Goal: Navigation & Orientation: Find specific page/section

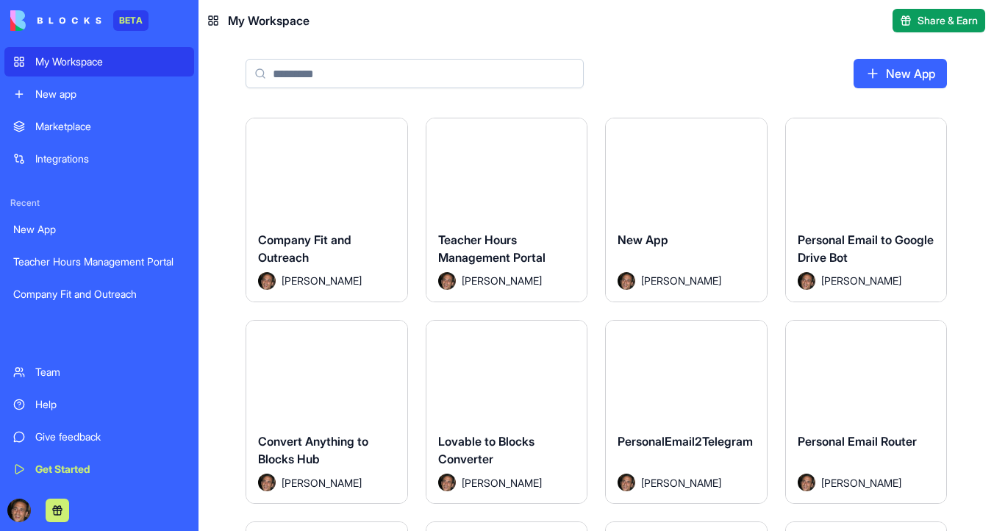
click at [333, 169] on button "Launch" at bounding box center [326, 168] width 110 height 29
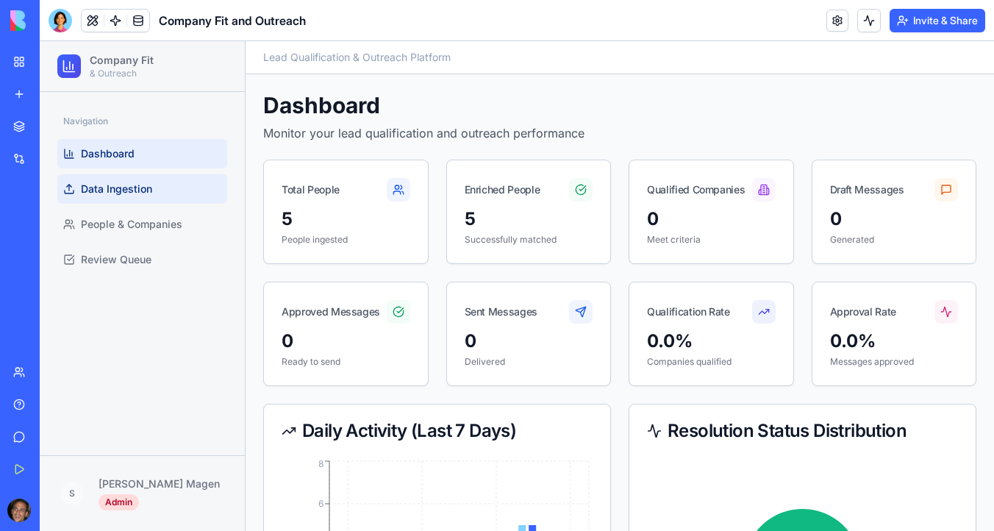
click at [135, 193] on span "Data Ingestion" at bounding box center [116, 189] width 71 height 15
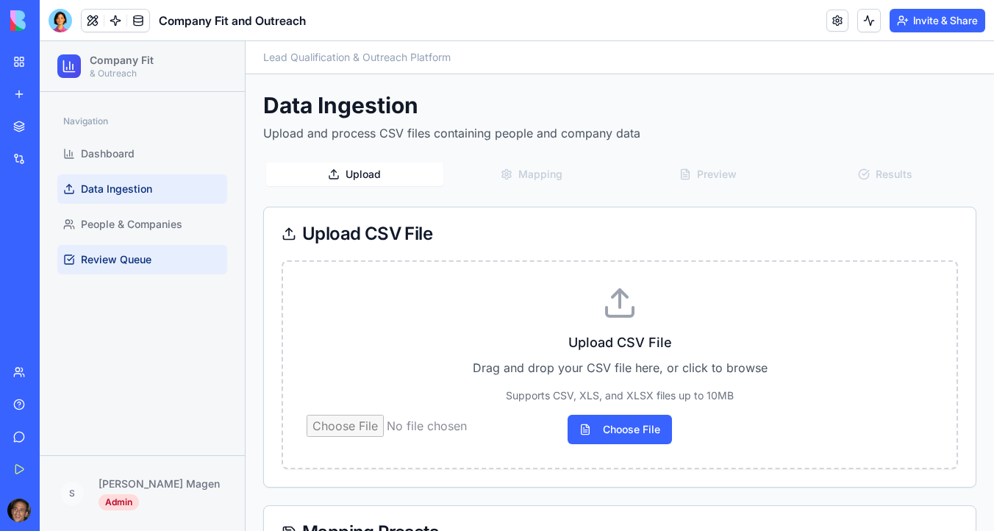
click at [131, 252] on span "Review Queue" at bounding box center [116, 259] width 71 height 15
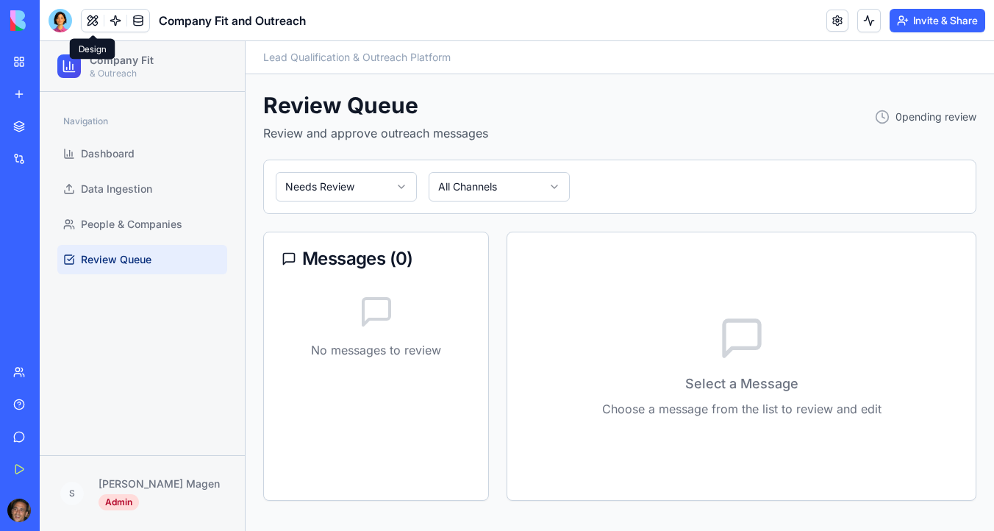
click at [97, 24] on button at bounding box center [93, 21] width 22 height 22
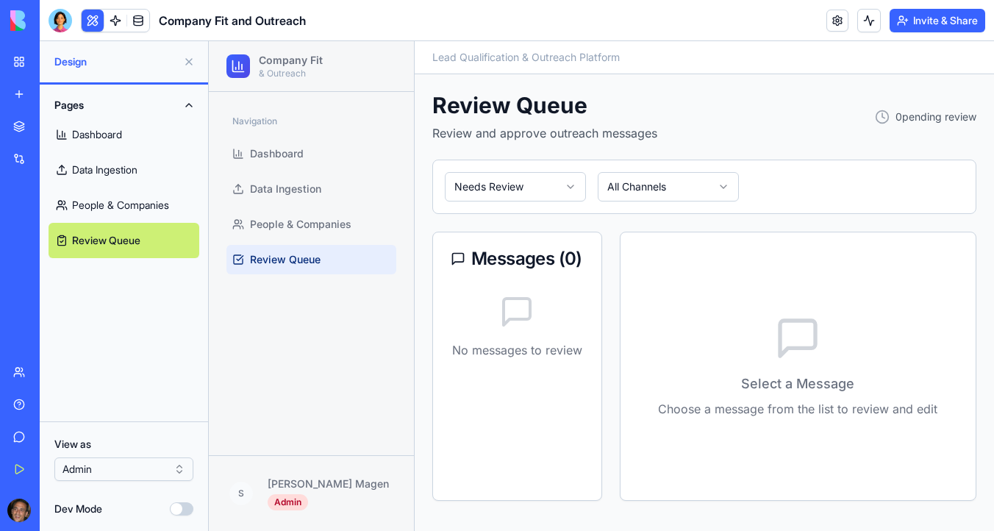
click at [135, 201] on link "People & Companies" at bounding box center [124, 205] width 151 height 35
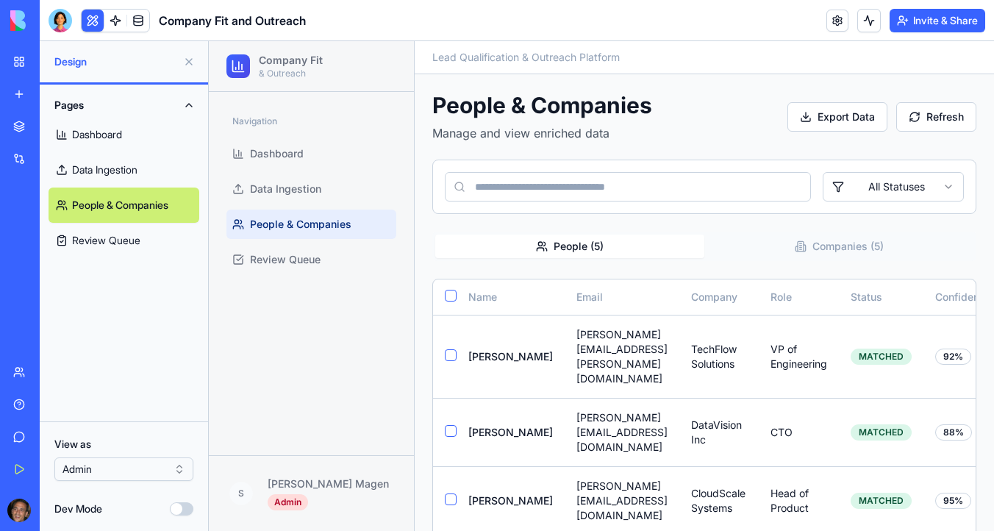
click at [135, 166] on link "Data Ingestion" at bounding box center [124, 169] width 151 height 35
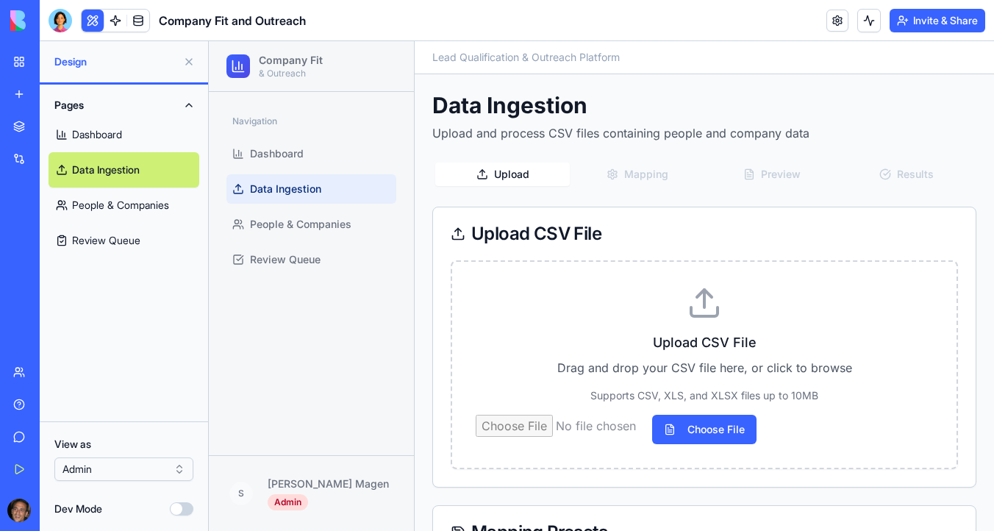
click at [136, 143] on link "Dashboard" at bounding box center [124, 134] width 151 height 35
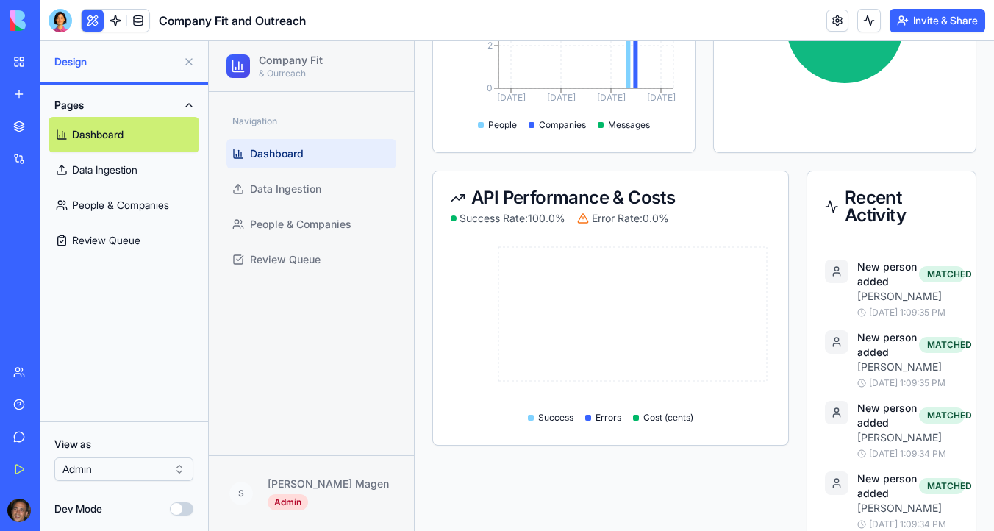
scroll to position [608, 0]
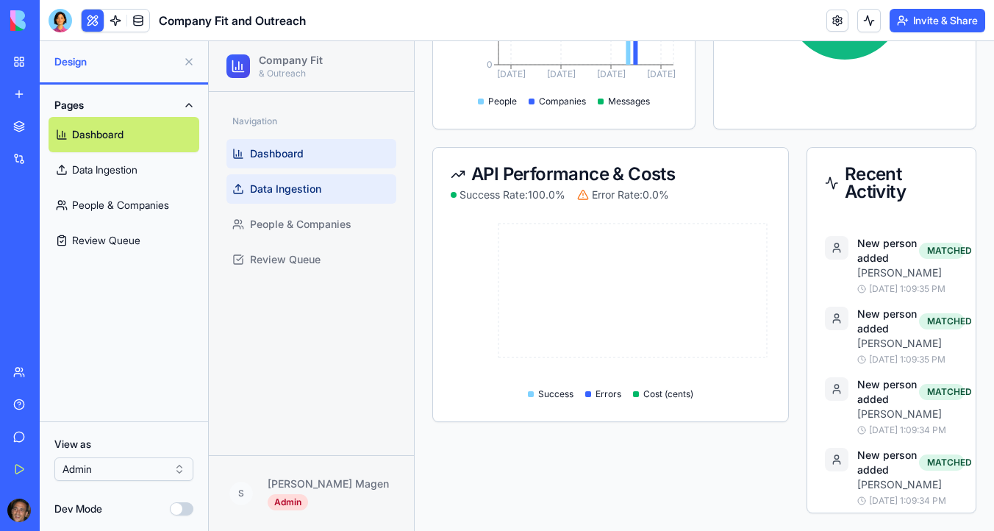
click at [254, 189] on span "Data Ingestion" at bounding box center [285, 189] width 71 height 15
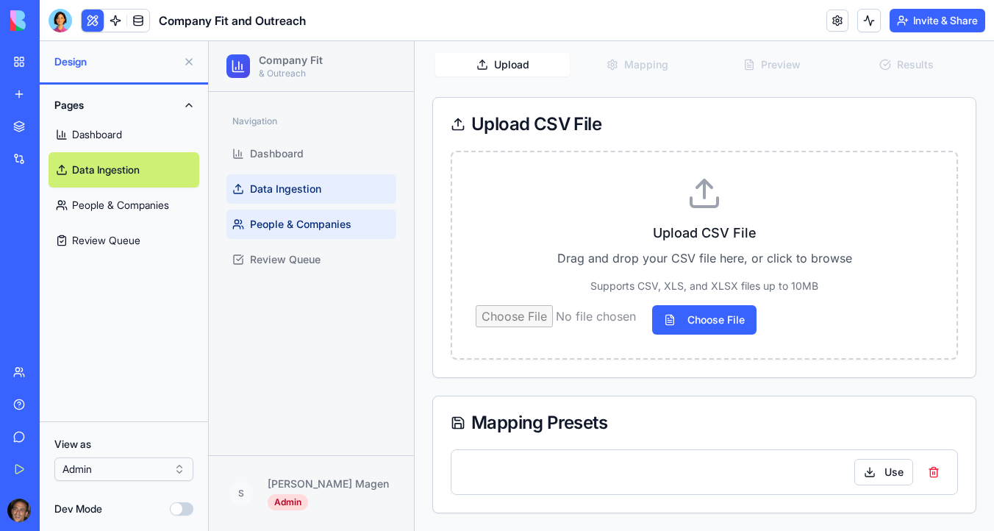
click at [270, 229] on span "People & Companies" at bounding box center [300, 224] width 101 height 15
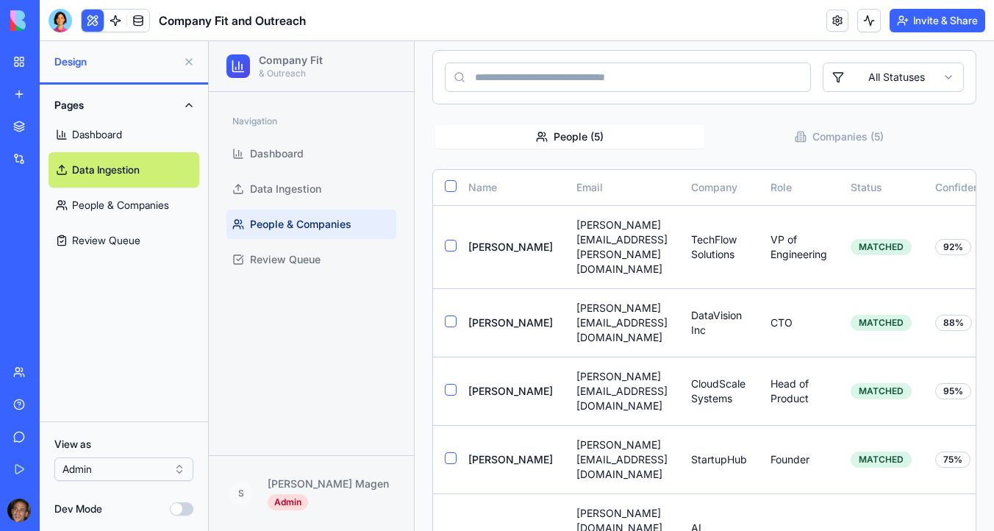
scroll to position [82, 0]
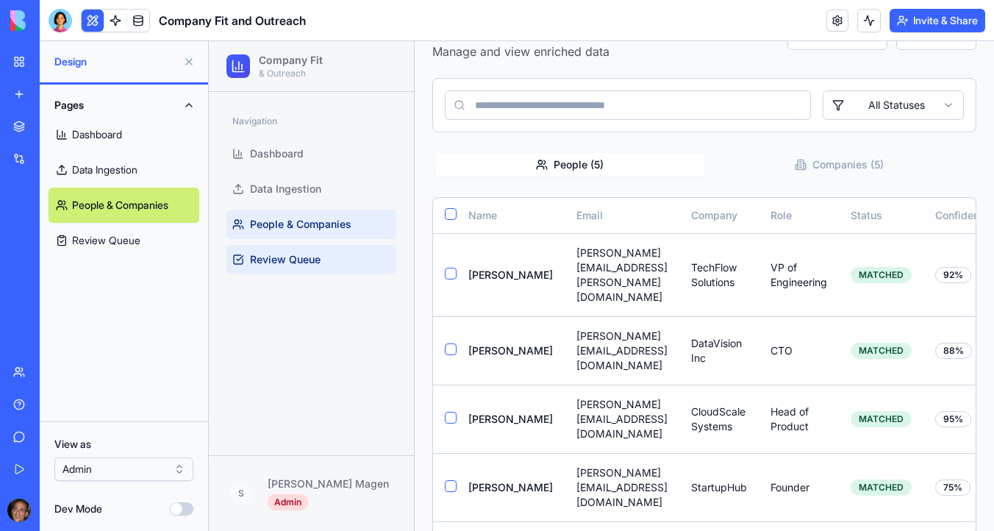
click at [271, 255] on span "Review Queue" at bounding box center [285, 259] width 71 height 15
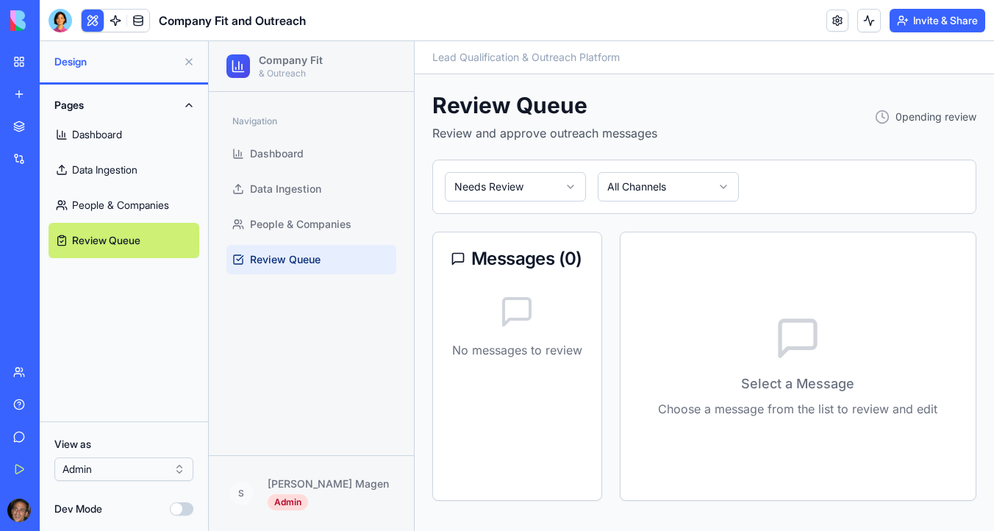
click at [22, 63] on link "My Workspace" at bounding box center [33, 61] width 59 height 29
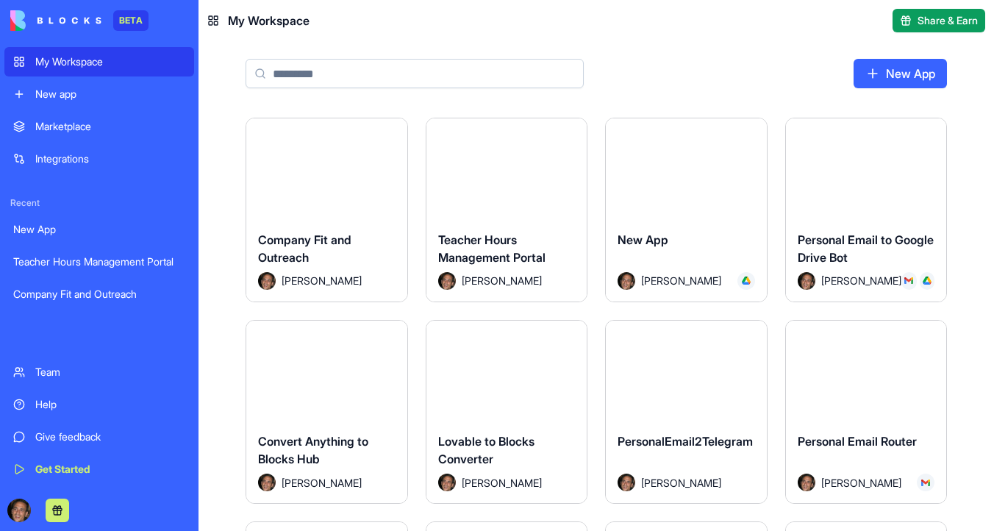
click at [672, 176] on button "Launch" at bounding box center [686, 168] width 110 height 29
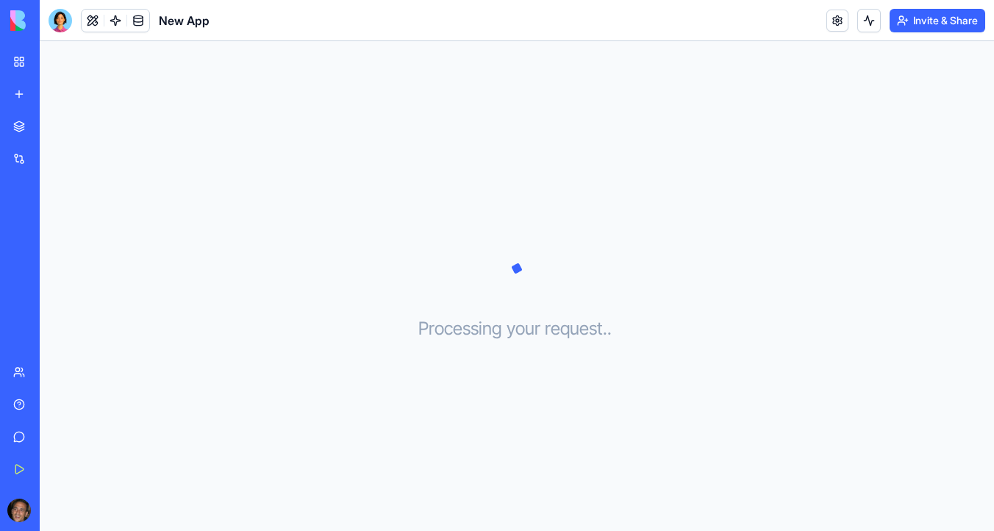
click at [18, 20] on img at bounding box center [55, 20] width 91 height 21
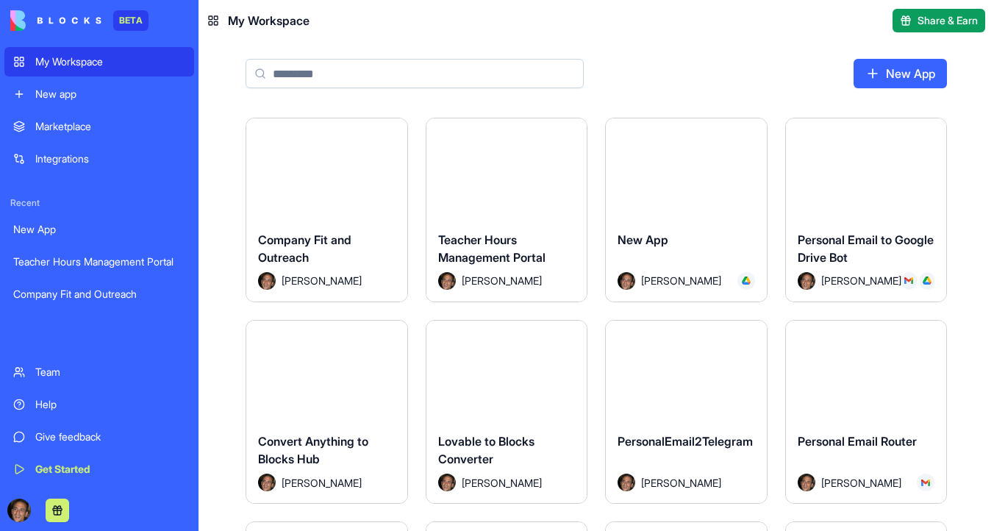
click at [49, 64] on div "My Workspace" at bounding box center [110, 61] width 150 height 15
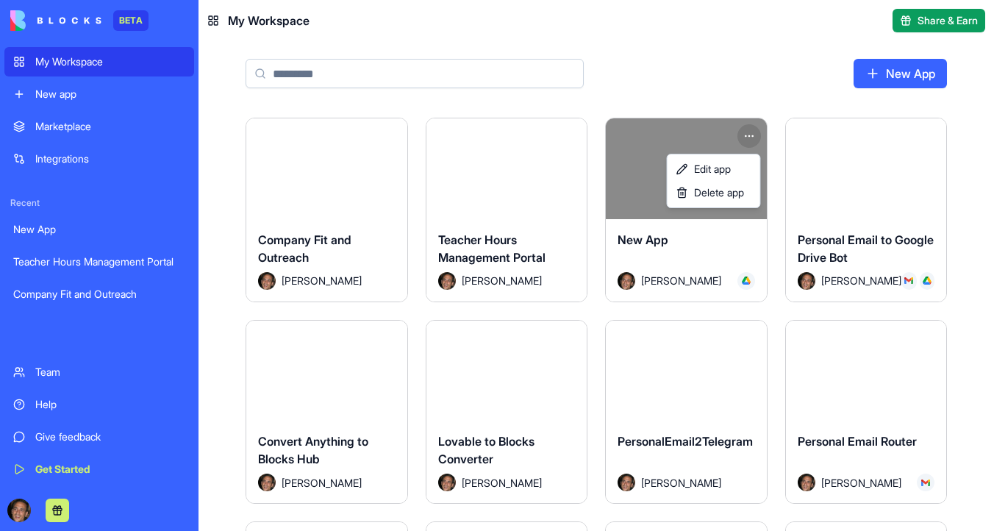
click at [749, 135] on html "BETA My Workspace New app Marketplace Integrations Recent New App Teacher Hours…" at bounding box center [497, 265] width 994 height 531
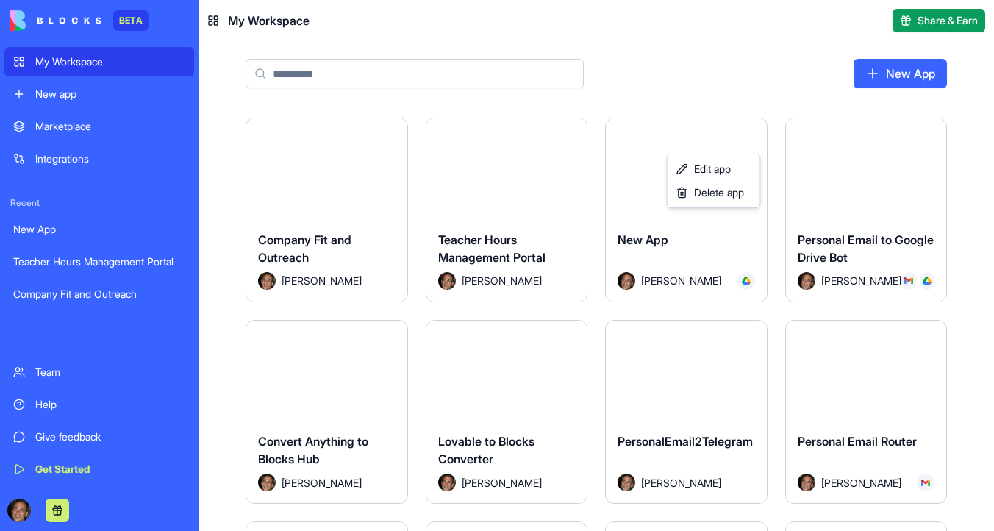
click at [746, 99] on html "BETA My Workspace New app Marketplace Integrations Recent New App Teacher Hours…" at bounding box center [497, 265] width 994 height 531
